Goal: Ask a question

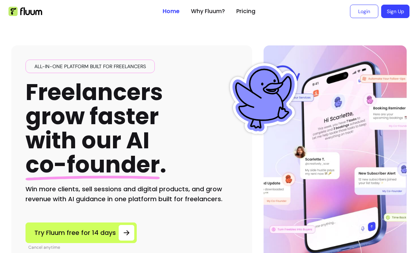
click at [363, 6] on link "Login" at bounding box center [364, 11] width 28 height 13
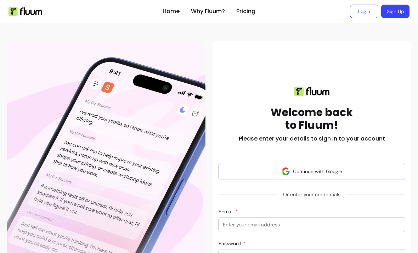
click at [254, 222] on input "E-mail" at bounding box center [312, 224] width 178 height 7
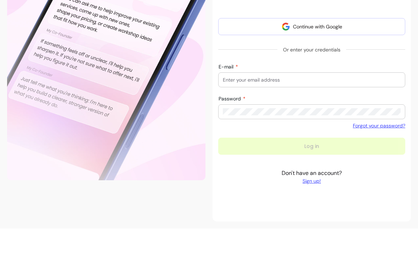
scroll to position [133, 0]
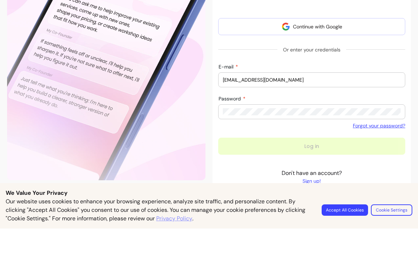
type input "[EMAIL_ADDRESS][DOMAIN_NAME]"
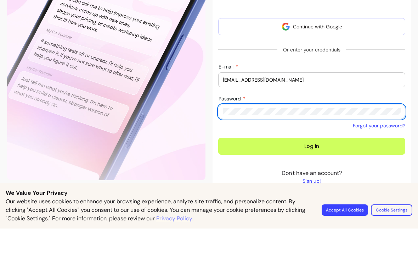
click at [312, 162] on button "Log in" at bounding box center [311, 170] width 187 height 17
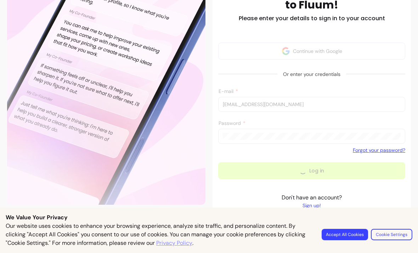
click at [340, 236] on button "Accept All Cookies" at bounding box center [345, 234] width 46 height 11
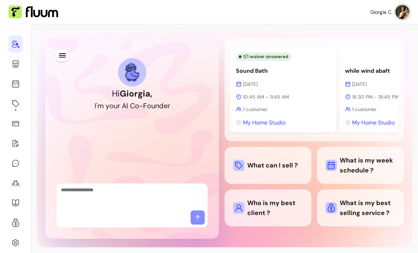
scroll to position [23, 0]
click at [242, 216] on div "1 / 1 waiver answered Sound Bath [DATE] 10:45 AM - 11:45 AM 1 customer My Home …" at bounding box center [314, 138] width 179 height 200
click at [255, 218] on div "1 / 1 waiver answered Sound Bath [DATE] 10:45 AM - 11:45 AM 1 customer My Home …" at bounding box center [314, 138] width 179 height 200
click at [67, 50] on button "button" at bounding box center [62, 55] width 11 height 11
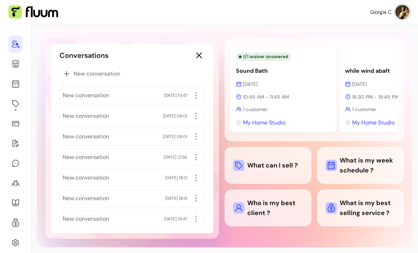
click at [109, 153] on span "New conversation" at bounding box center [86, 157] width 46 height 9
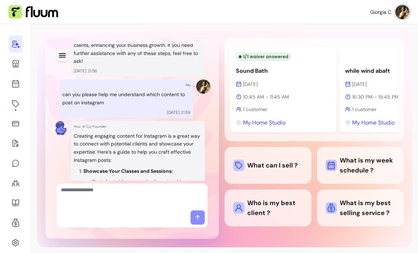
scroll to position [520, 0]
